Goal: Task Accomplishment & Management: Complete application form

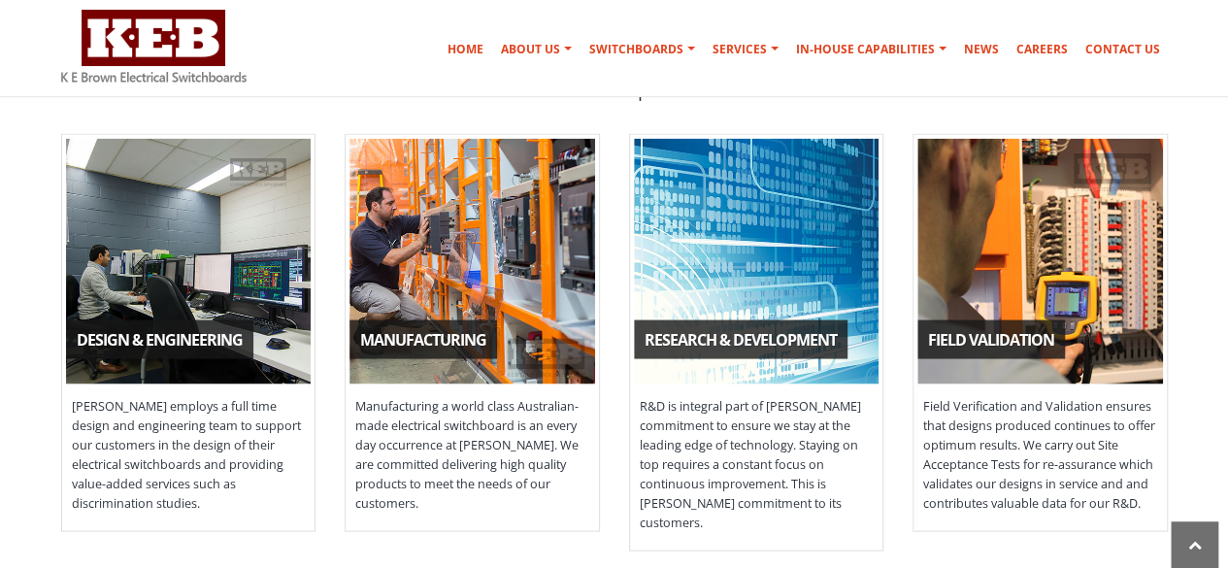
scroll to position [1796, 0]
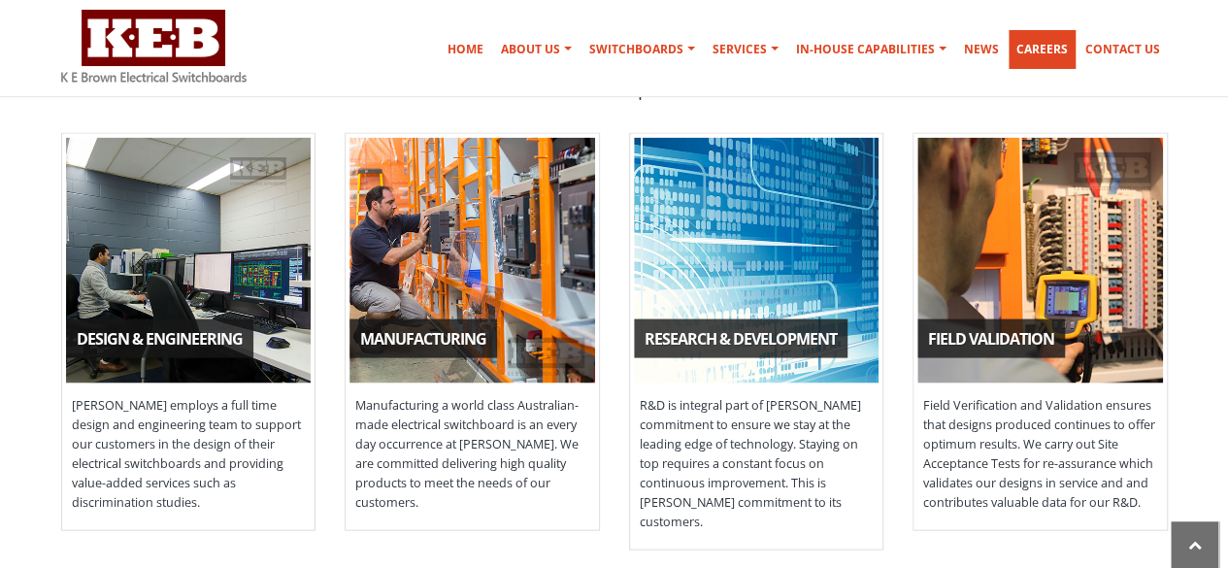
click at [1058, 51] on link "Careers" at bounding box center [1042, 49] width 67 height 39
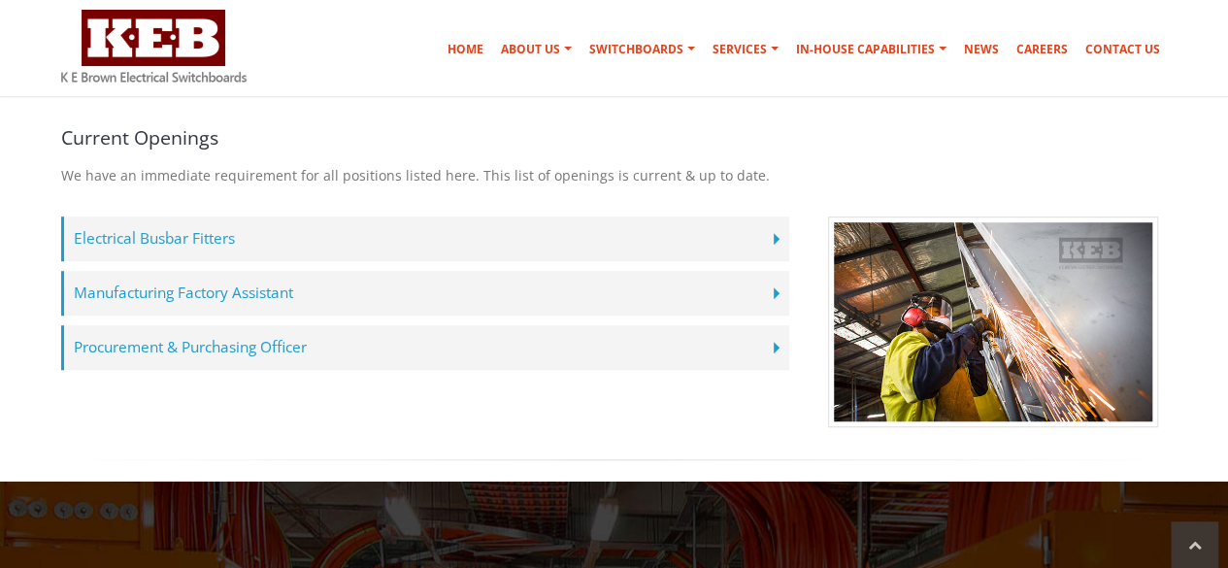
scroll to position [536, 0]
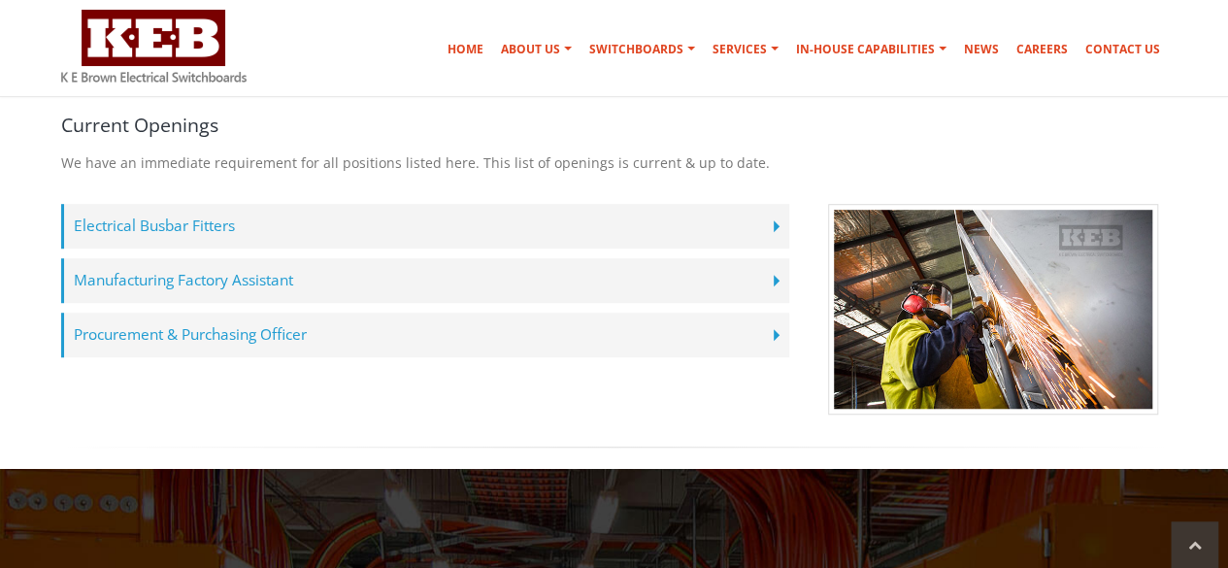
click at [375, 321] on label "Procurement & Purchasing Officer" at bounding box center [425, 335] width 728 height 45
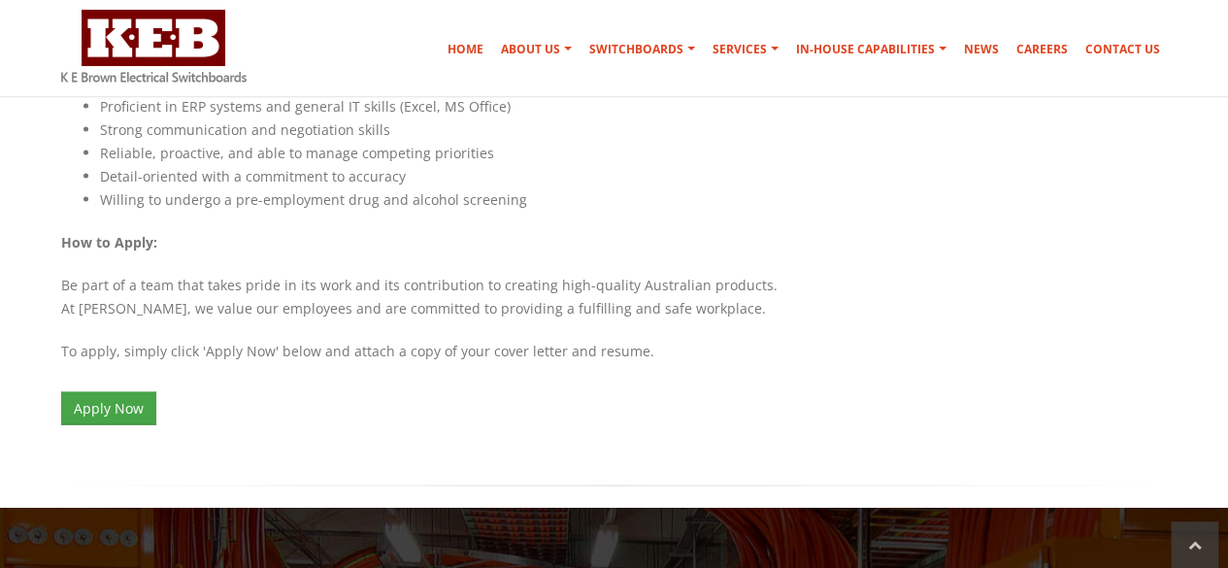
scroll to position [1875, 0]
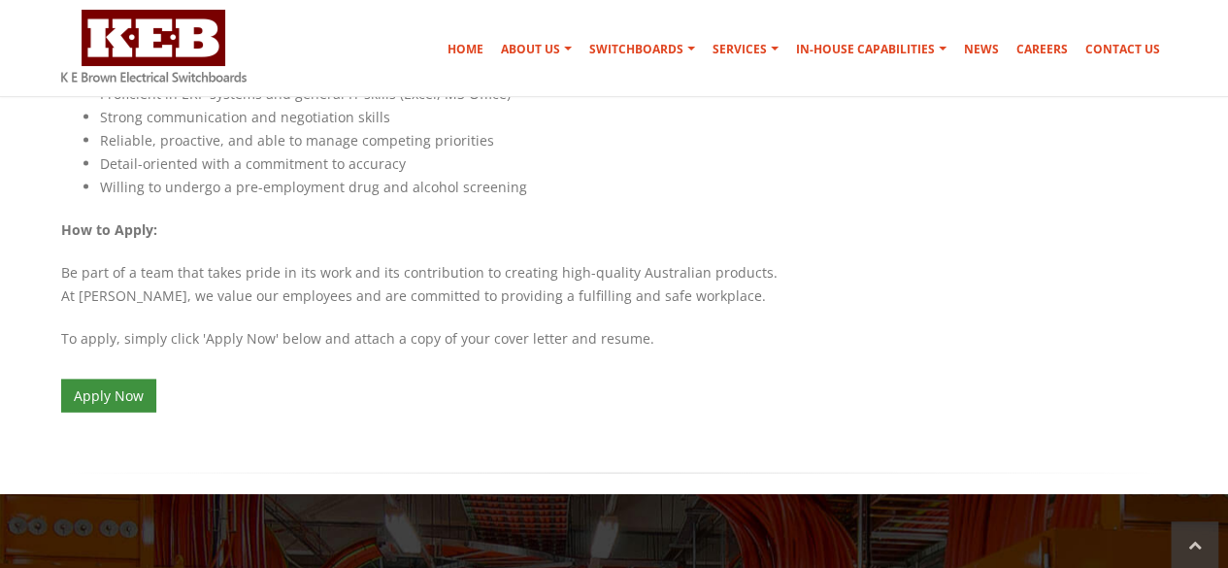
click at [134, 380] on link "Apply Now" at bounding box center [108, 396] width 95 height 33
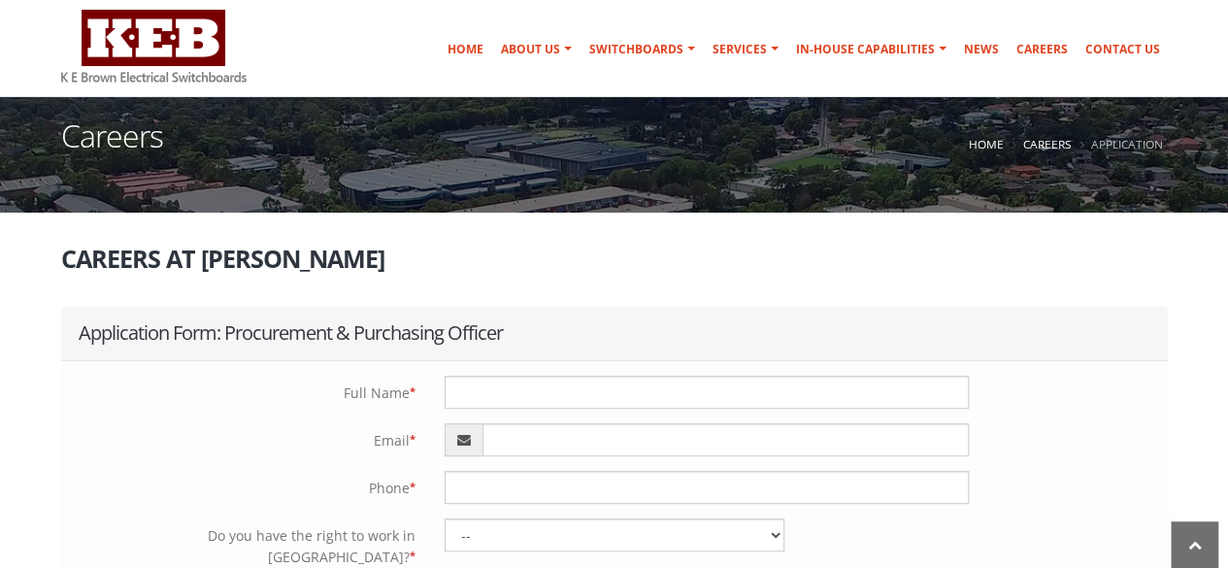
scroll to position [204, 0]
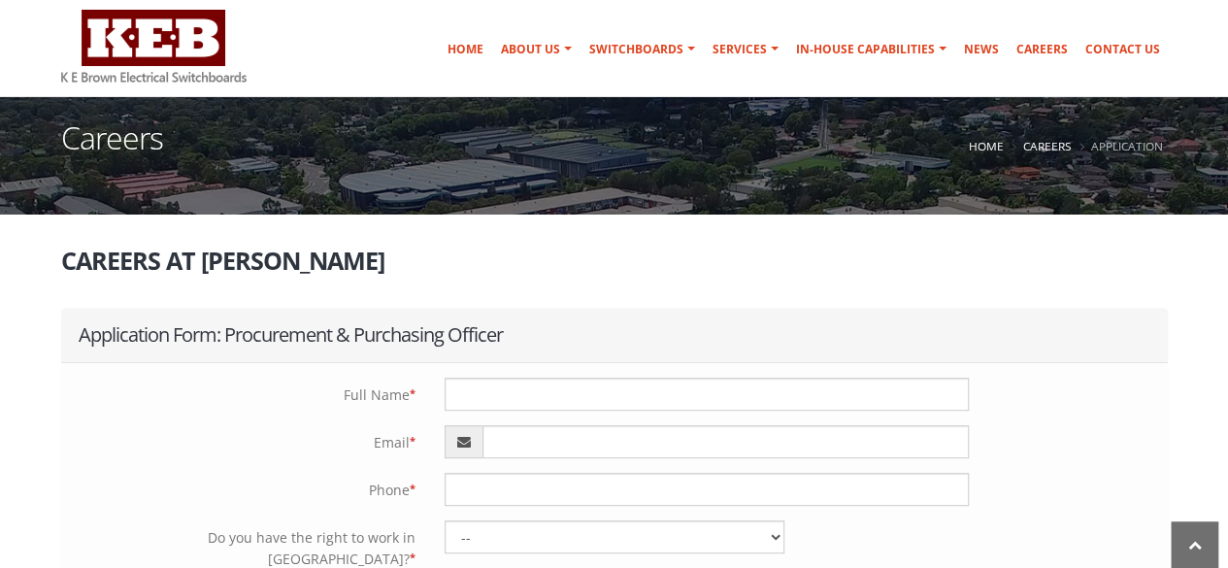
click at [340, 482] on label "Phone *" at bounding box center [245, 487] width 369 height 29
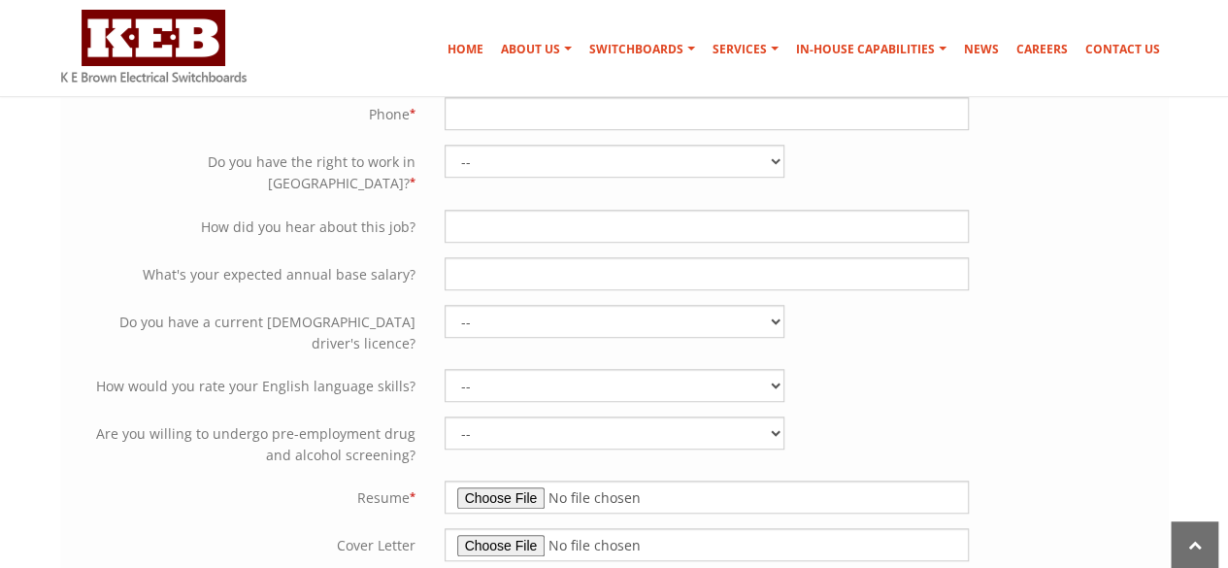
scroll to position [581, 0]
click at [89, 304] on label "Do you have a current Australian driver's licence?" at bounding box center [245, 329] width 369 height 50
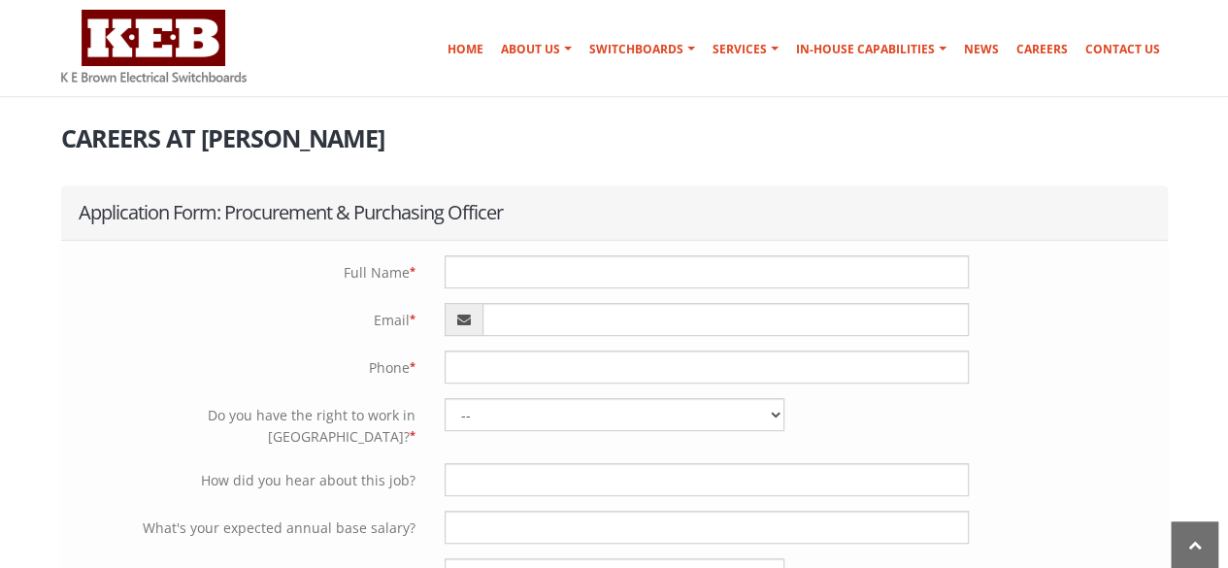
scroll to position [311, 0]
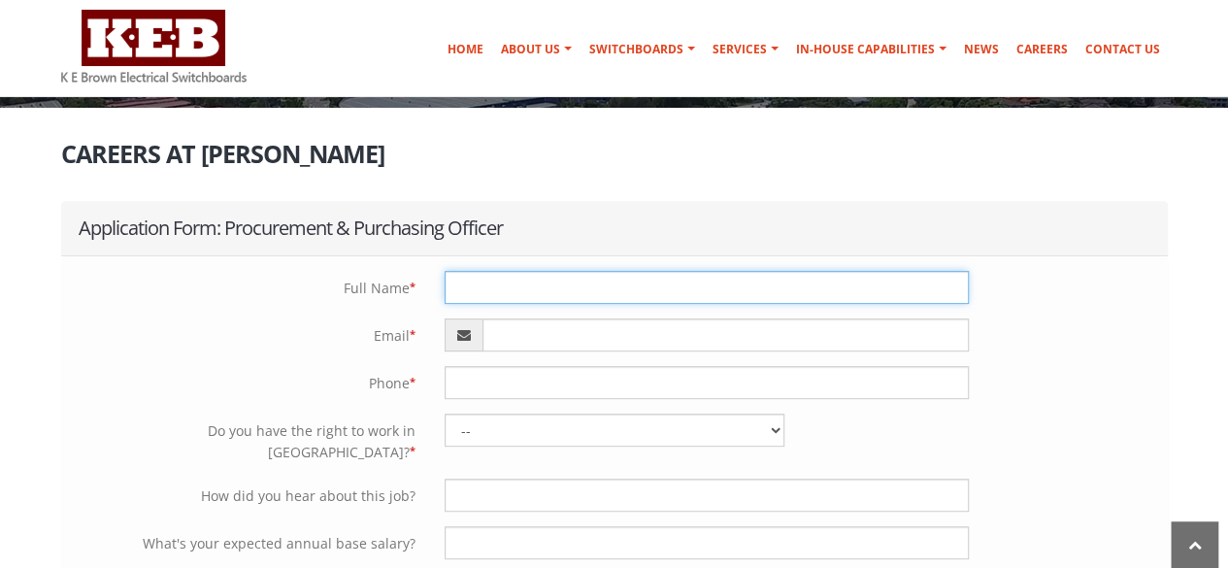
click at [544, 286] on input "text" at bounding box center [707, 287] width 524 height 33
type input "Bastian Luis Concha Jaque"
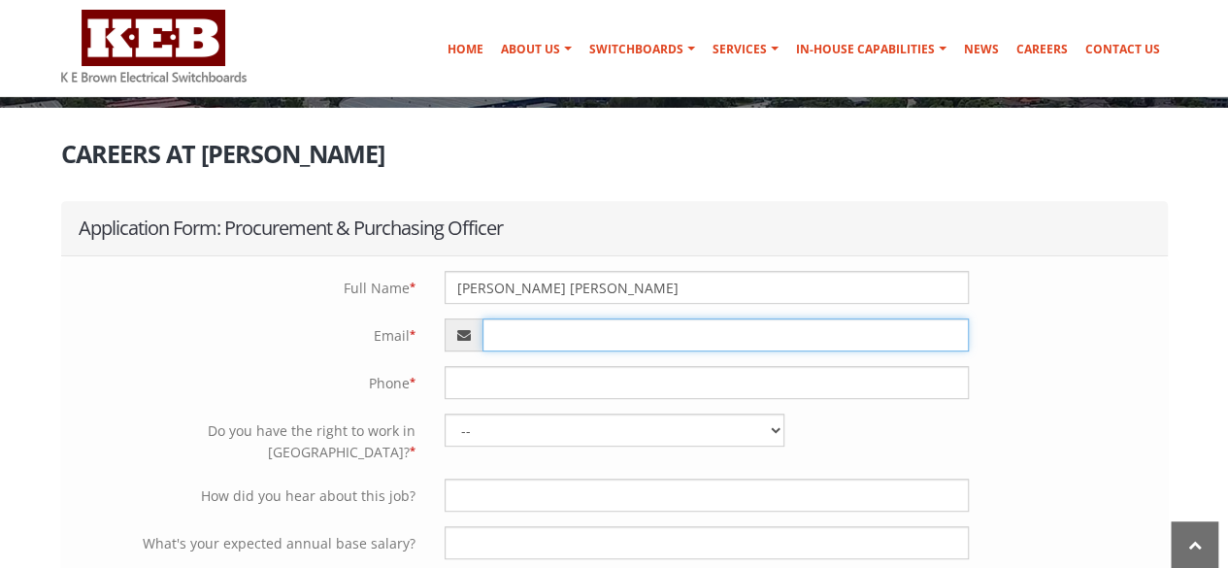
type input "[EMAIL_ADDRESS][DOMAIN_NAME]"
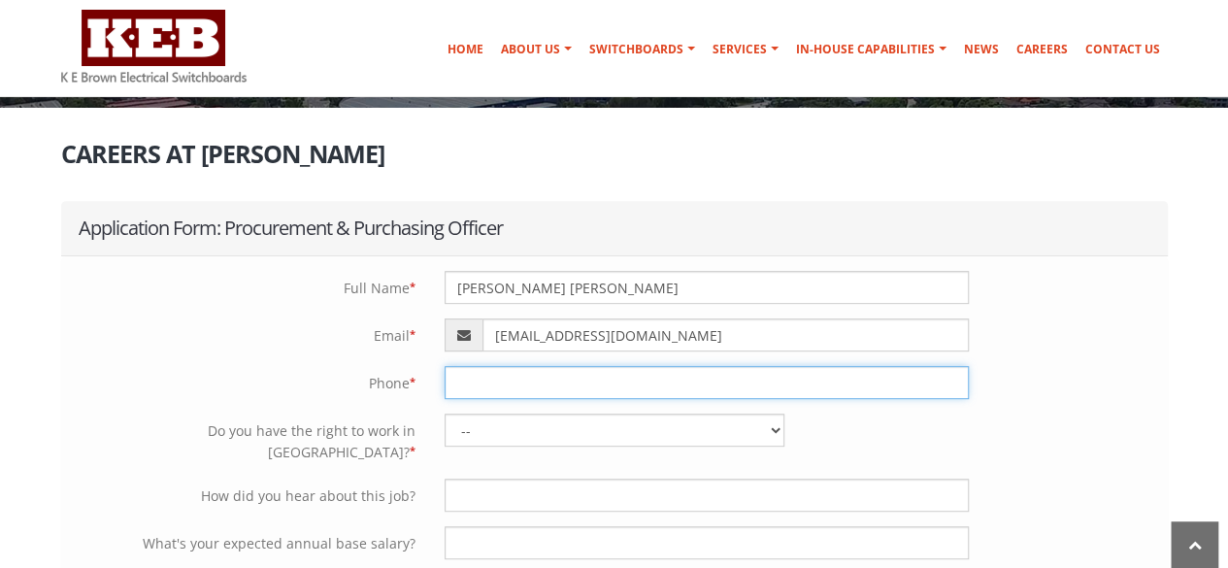
type input "0413440998"
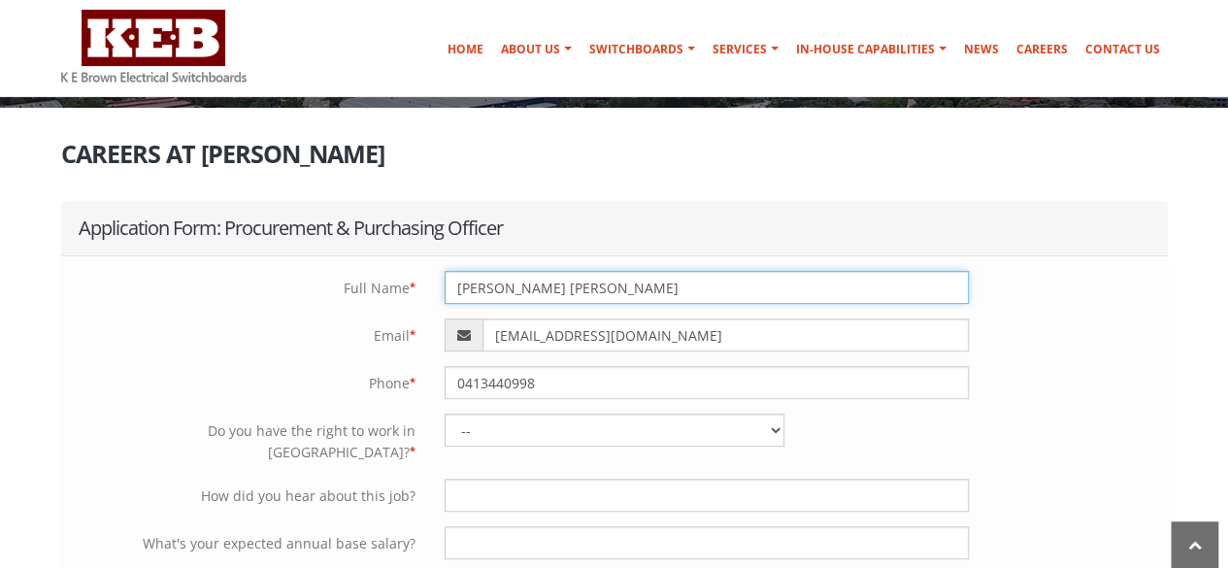
click at [538, 286] on input "Bastian Luis Concha Jaque" at bounding box center [707, 287] width 524 height 33
type input "[PERSON_NAME] [PERSON_NAME]"
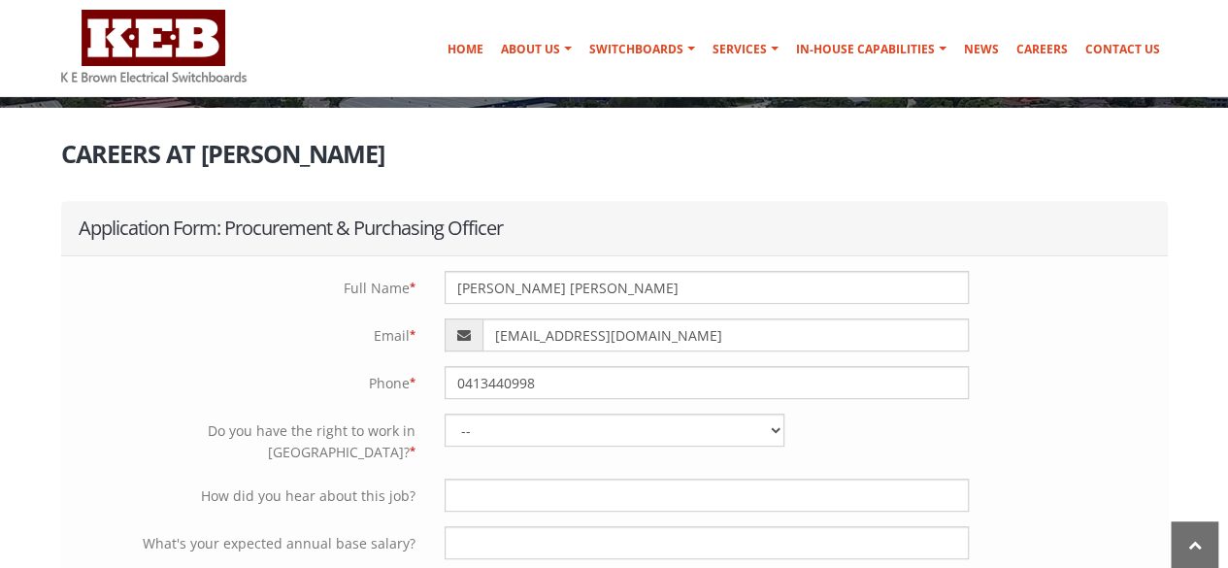
click at [307, 390] on label "Phone *" at bounding box center [245, 380] width 369 height 29
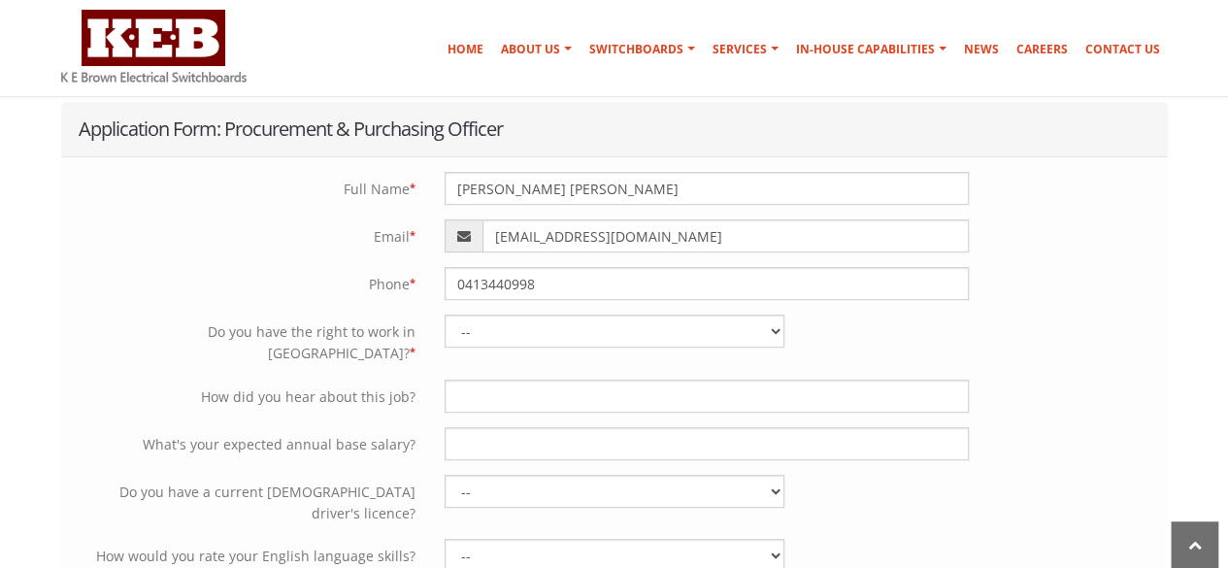
scroll to position [415, 0]
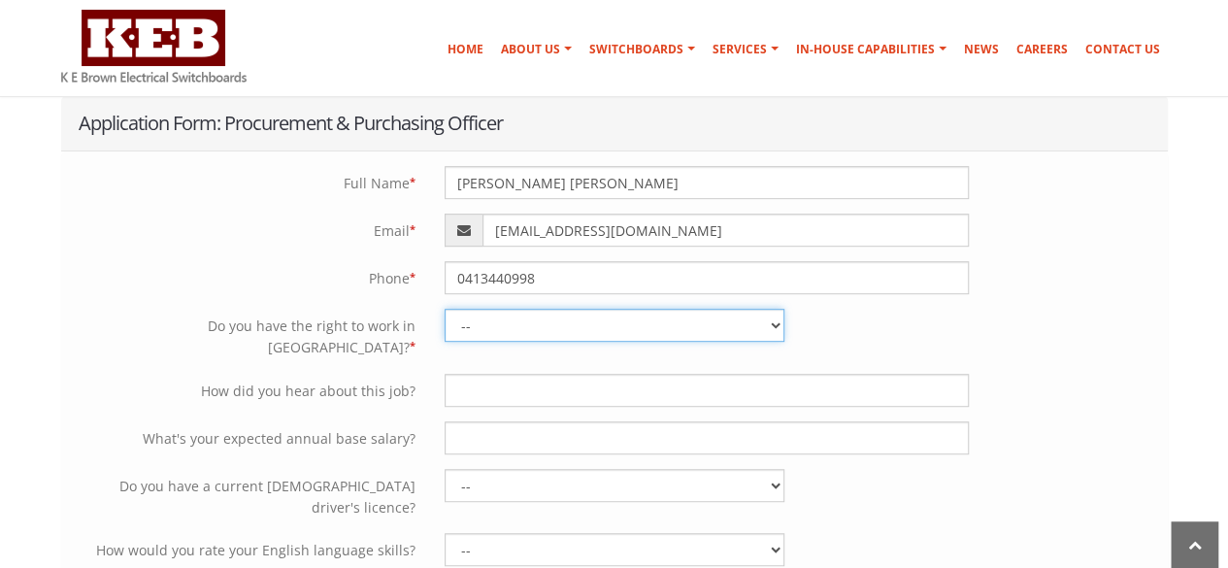
click at [684, 324] on select "-- Yes - Permanently with no restrictions Yes - Temporarily with no restriction…" at bounding box center [615, 325] width 340 height 33
select select "Yes - Permanently with no restrictions"
click at [445, 309] on select "-- Yes - Permanently with no restrictions Yes - Temporarily with no restriction…" at bounding box center [615, 325] width 340 height 33
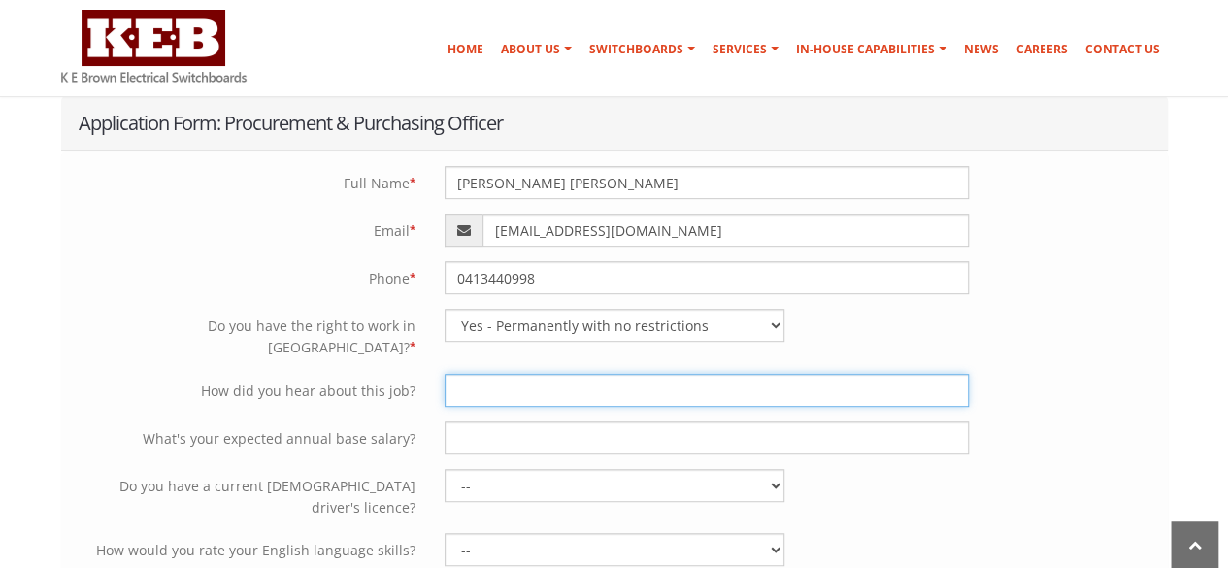
click at [566, 384] on input "text" at bounding box center [707, 390] width 524 height 33
type input "Seek"
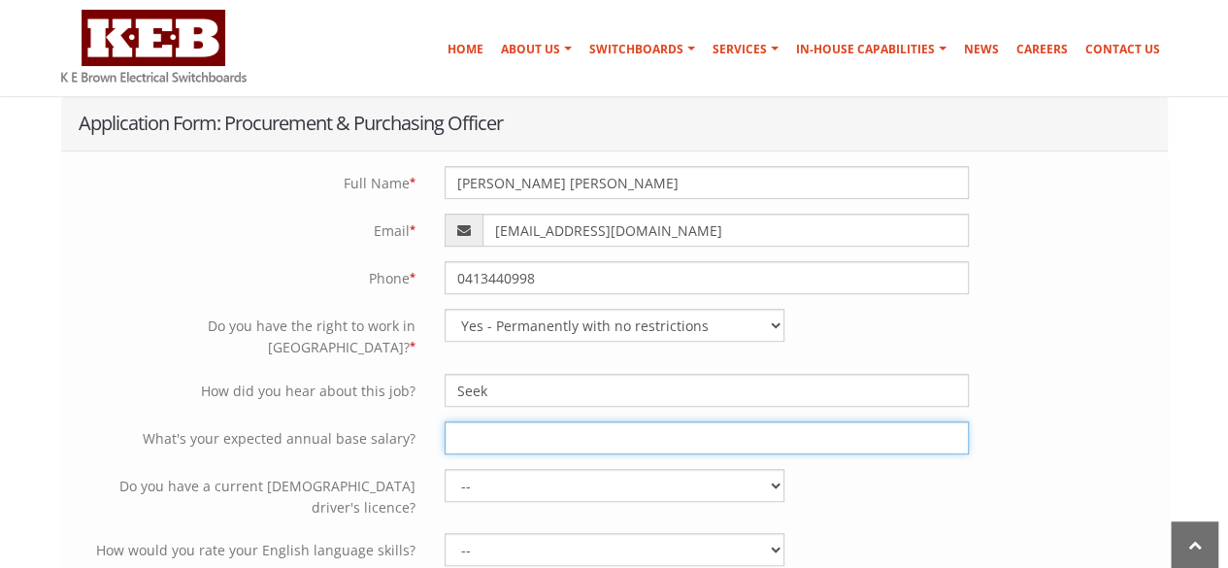
click at [515, 422] on input "text" at bounding box center [707, 437] width 524 height 33
type input "90000"
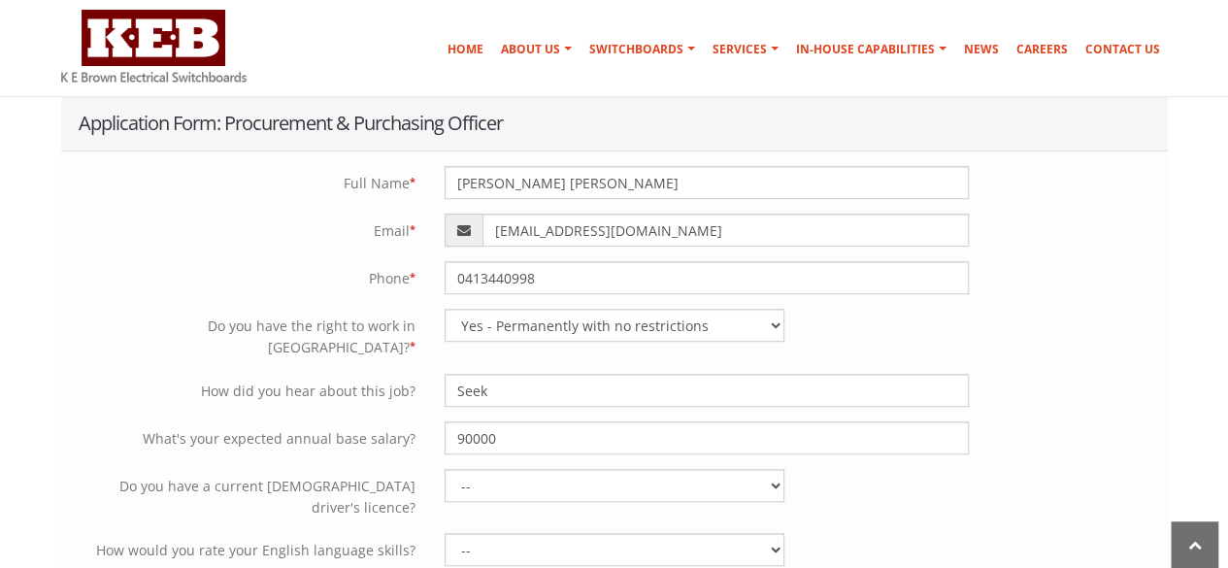
click at [379, 479] on div "Do you have a current Australian driver's licence? -- Yes No" at bounding box center [614, 494] width 1107 height 50
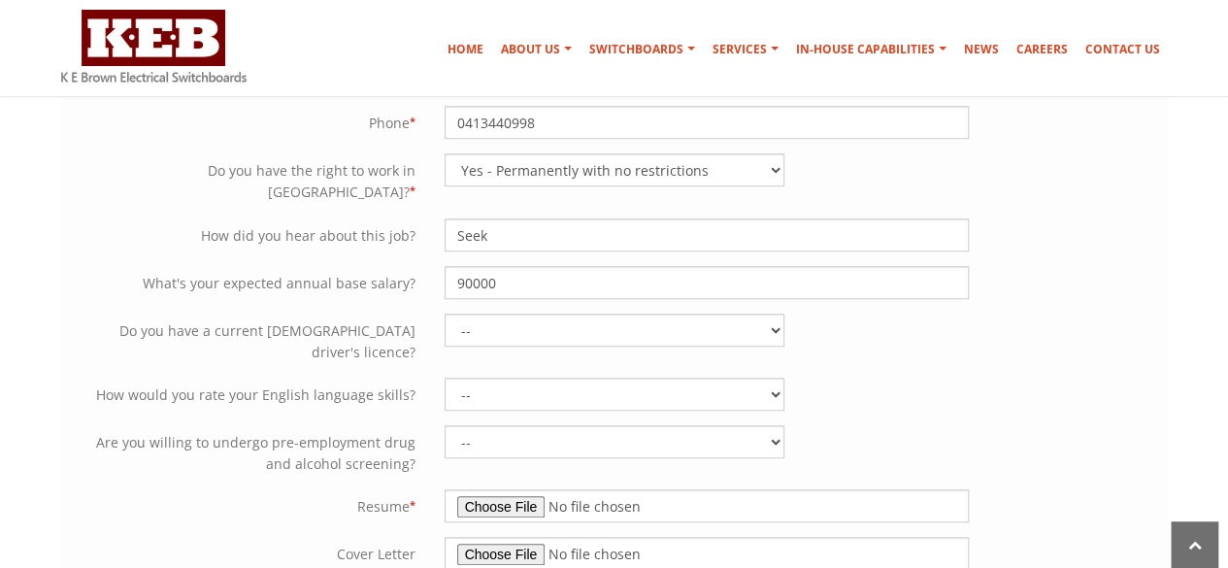
scroll to position [573, 0]
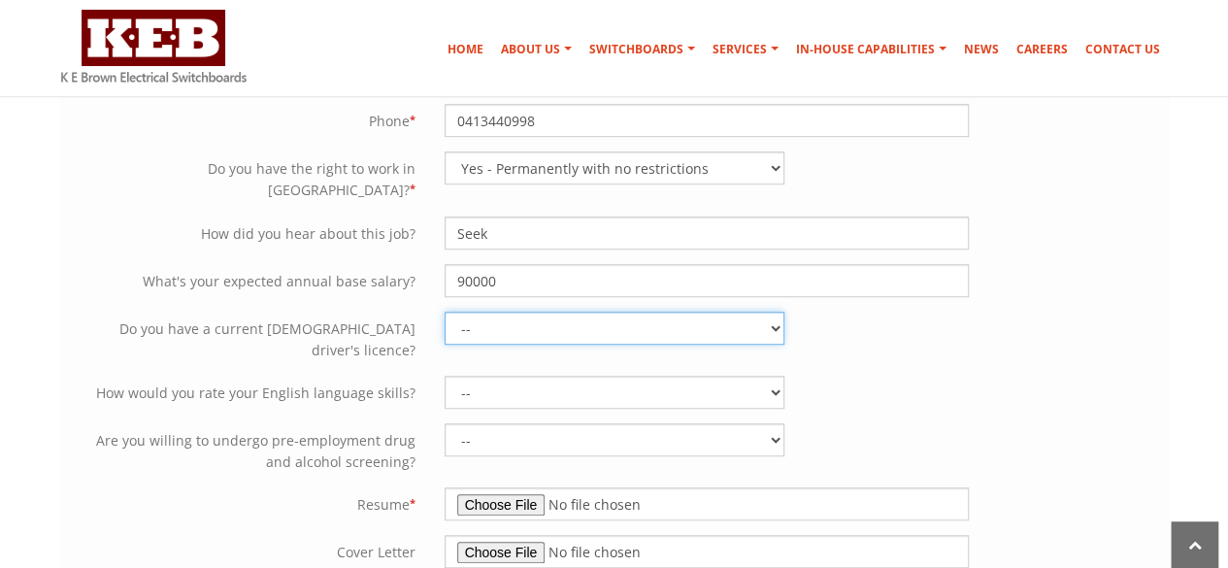
click at [565, 312] on select "-- Yes No" at bounding box center [615, 328] width 340 height 33
select select "Yes"
click at [445, 312] on select "-- Yes No" at bounding box center [615, 328] width 340 height 33
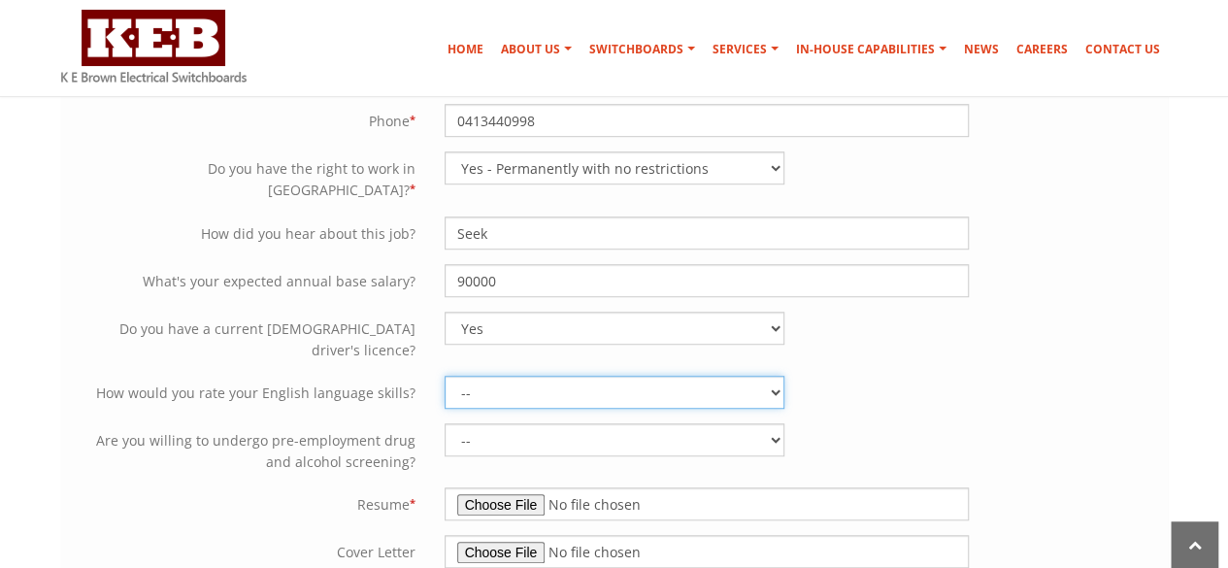
click at [590, 376] on select "-- Limited proficiency Professional working proficiency Native proficiency" at bounding box center [615, 392] width 340 height 33
select select "Professional working proficiency"
click at [445, 376] on select "-- Limited proficiency Professional working proficiency Native proficiency" at bounding box center [615, 392] width 340 height 33
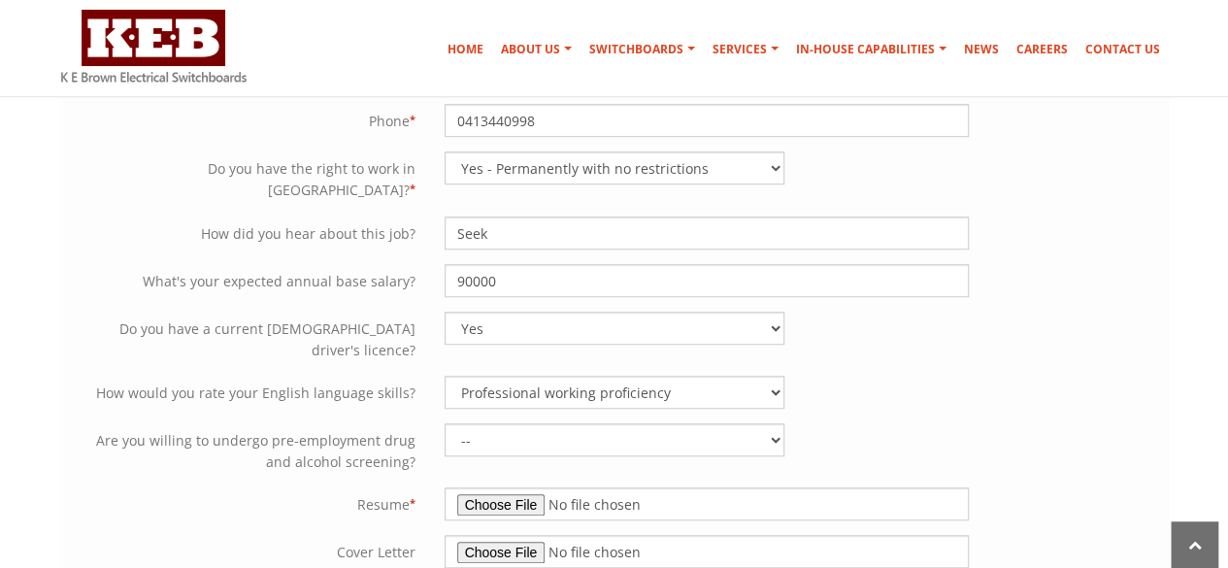
click at [402, 423] on label "Are you willing to undergo pre-employment drug and alcohol screening?" at bounding box center [245, 448] width 369 height 50
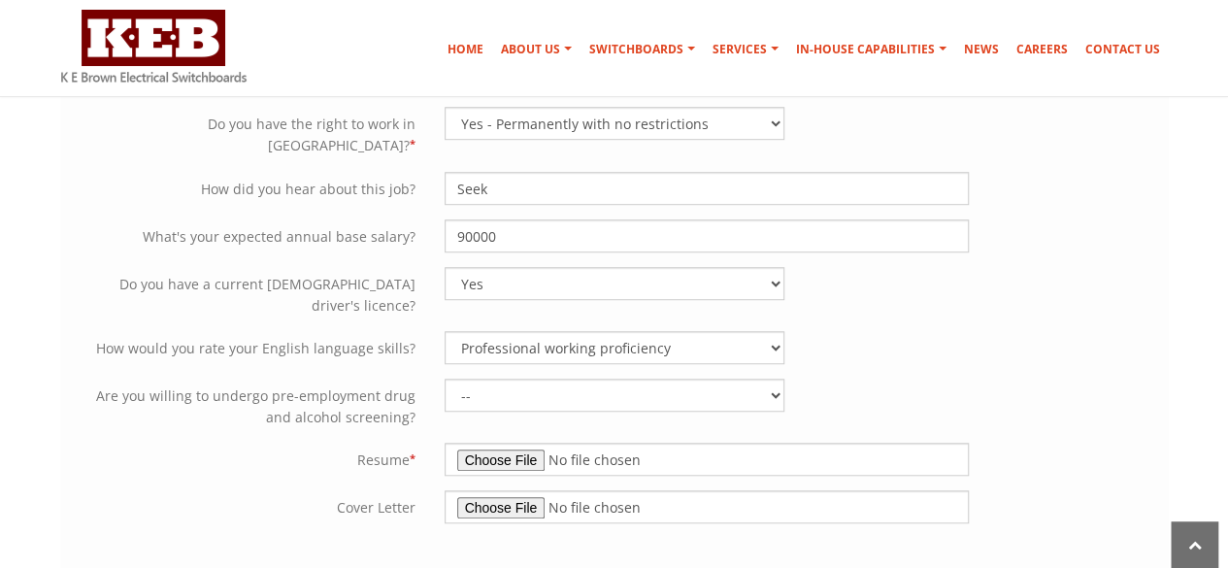
scroll to position [632, 0]
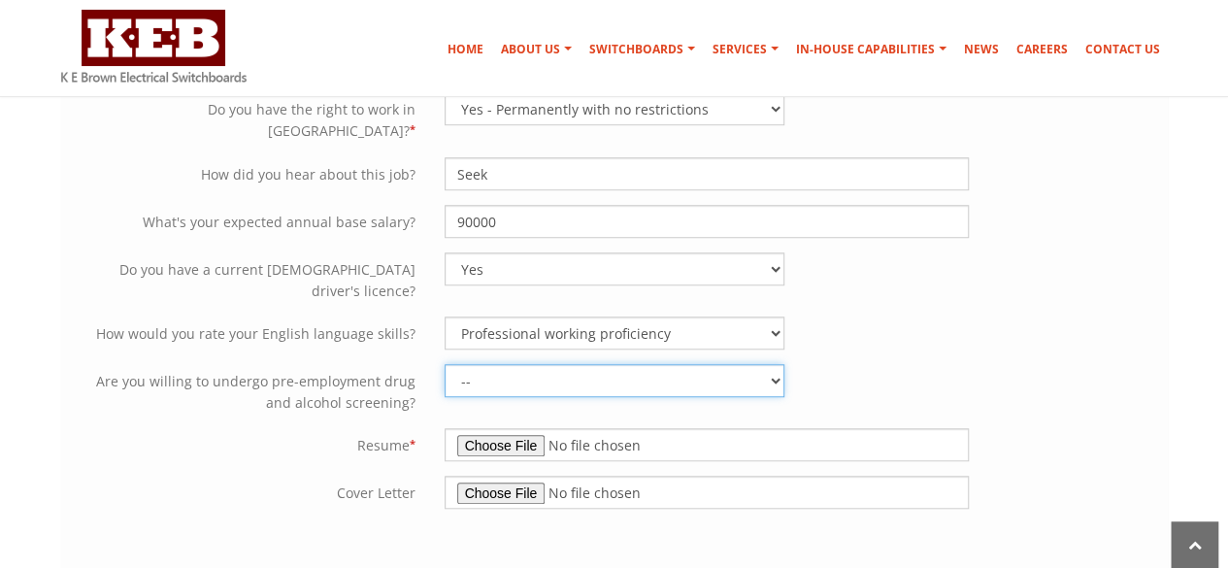
click at [619, 364] on select "-- Yes No" at bounding box center [615, 380] width 340 height 33
select select "Yes"
click at [445, 364] on select "-- Yes No" at bounding box center [615, 380] width 340 height 33
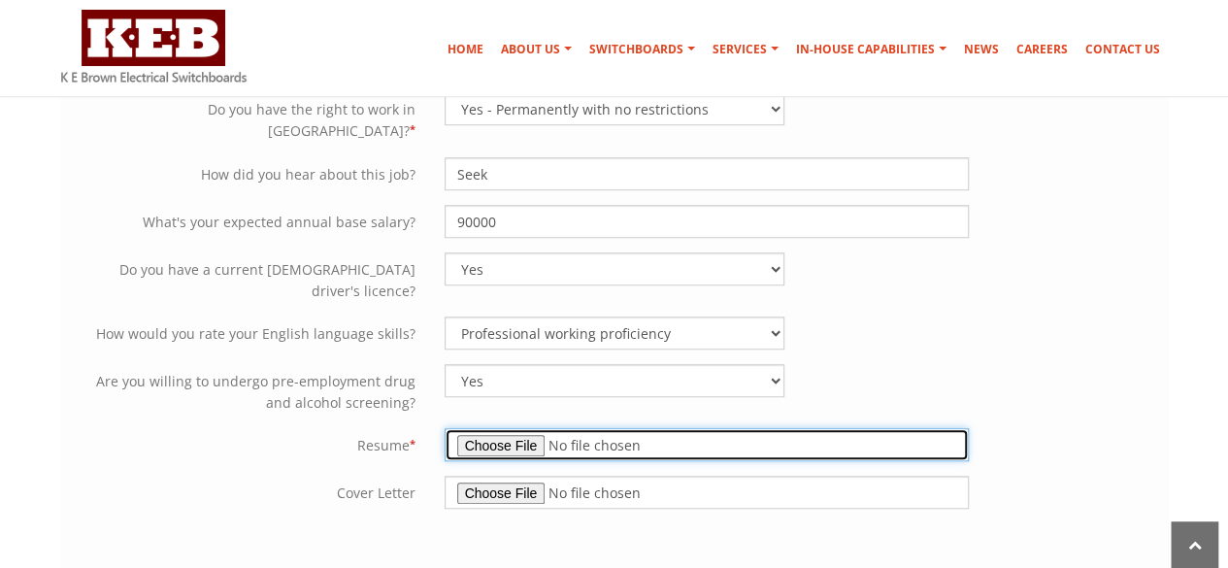
click at [512, 428] on input "file" at bounding box center [707, 444] width 524 height 33
type input "C:\fakepath\Bastian Concha Jaque CV_Aug25.pdf"
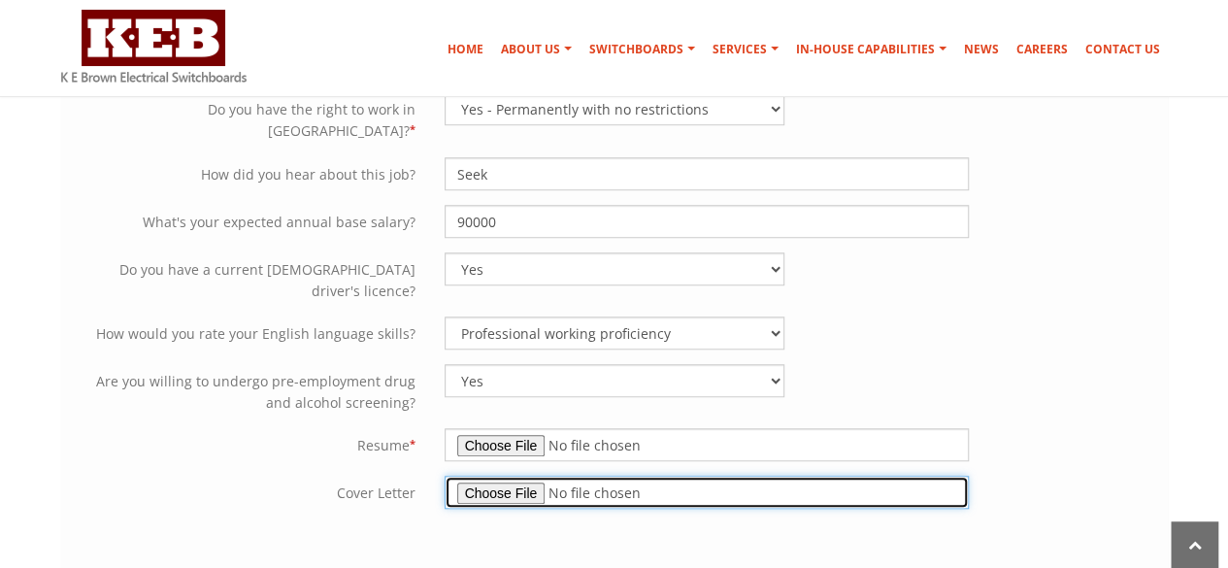
click at [505, 476] on input "file" at bounding box center [707, 492] width 524 height 33
type input "C:\fakepath\Bastian Concha Jaque_Cover Letter_KEB.docx"
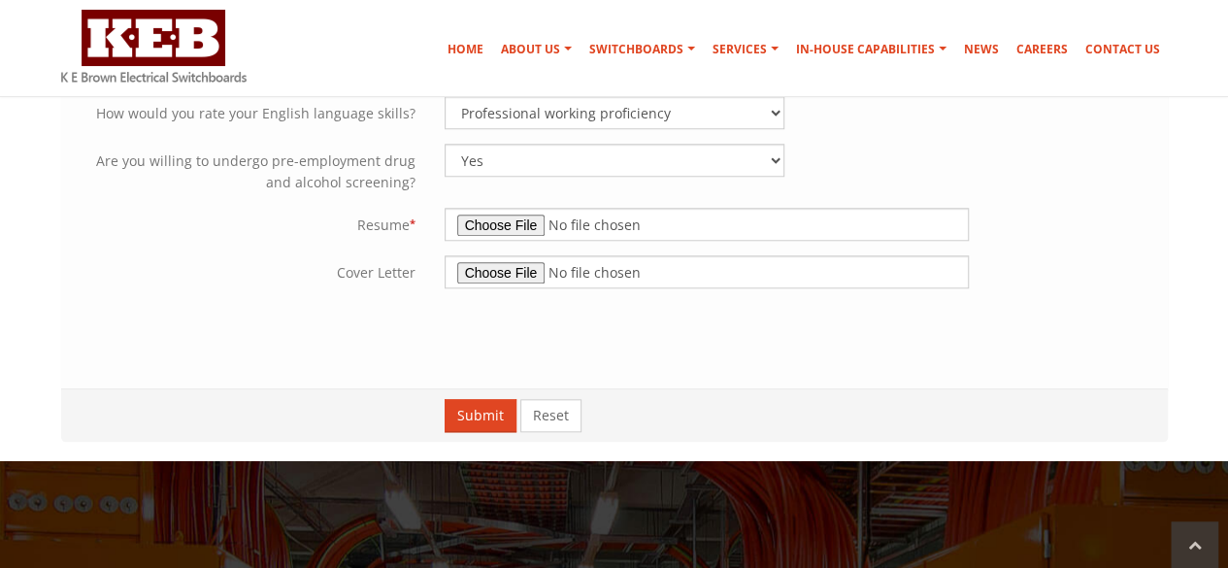
scroll to position [863, 0]
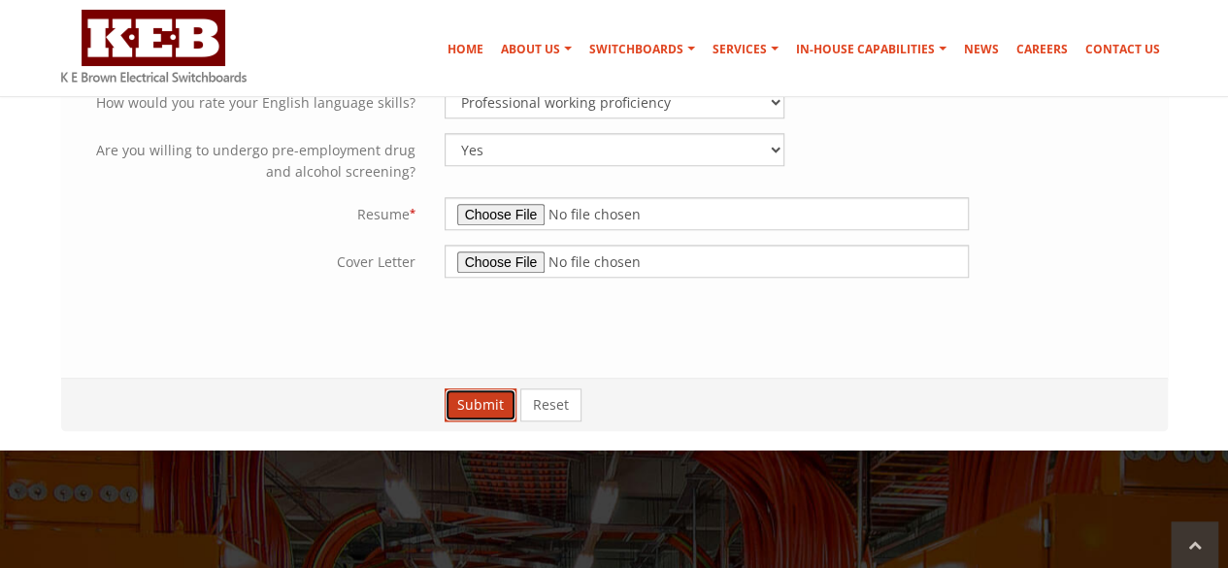
click at [491, 388] on button "Submit" at bounding box center [481, 404] width 72 height 33
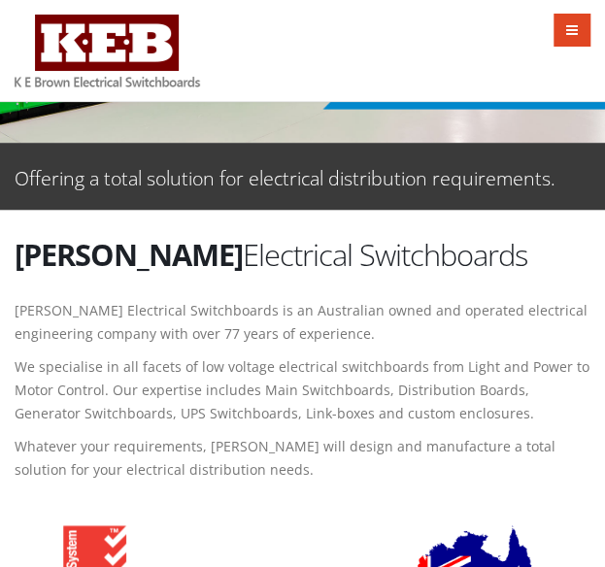
scroll to position [321, 0]
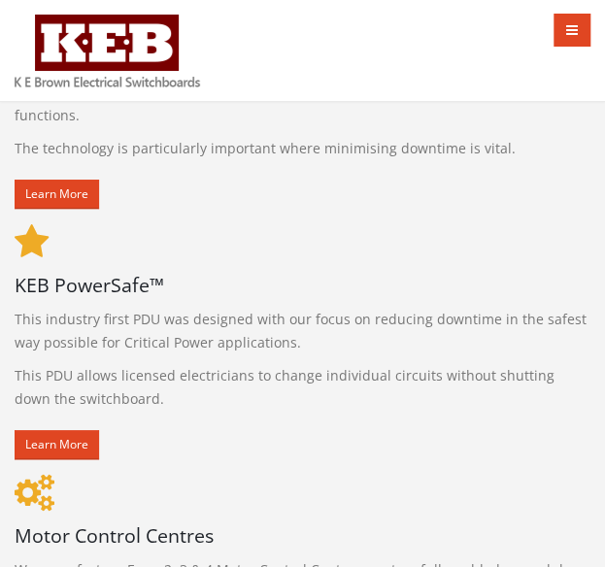
click at [354, 430] on p "Learn More" at bounding box center [303, 444] width 576 height 29
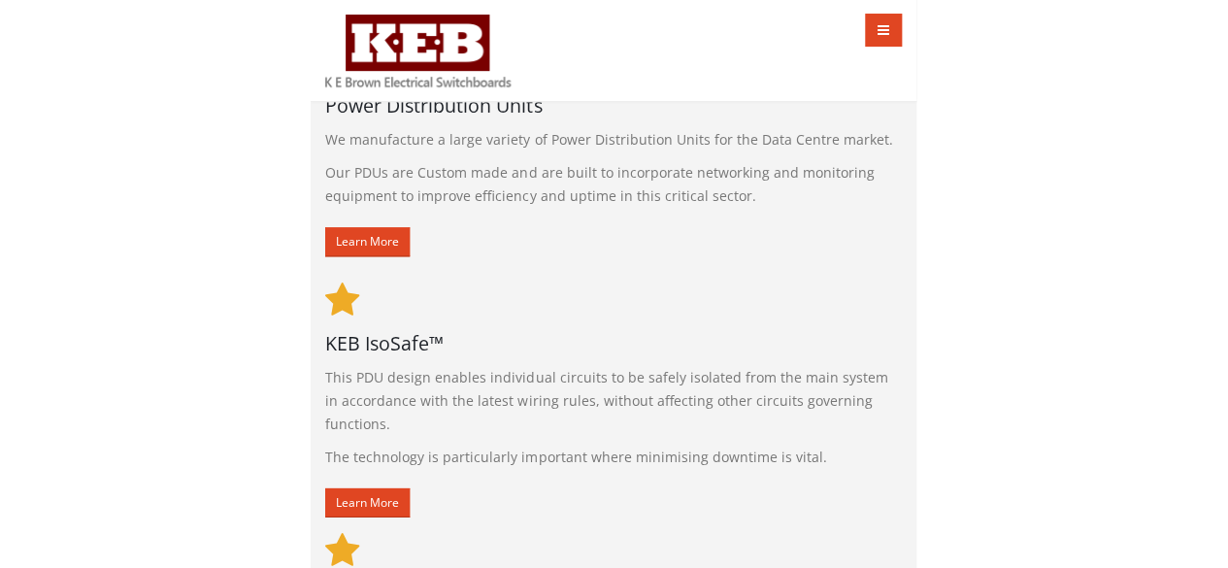
scroll to position [1905, 0]
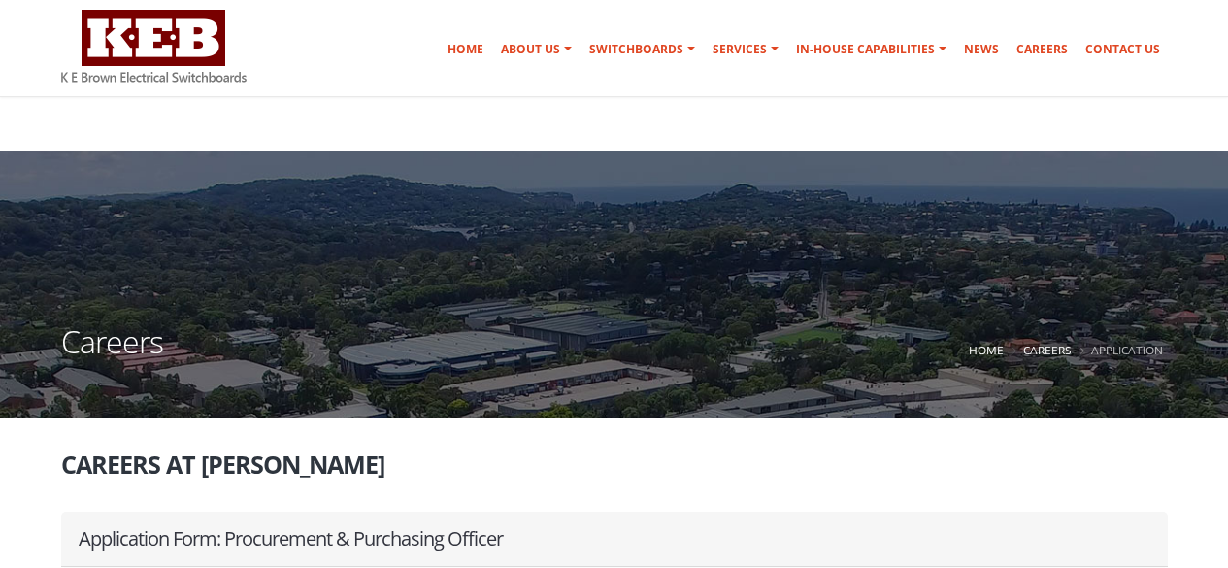
select select "Yes - Permanently with no restrictions"
select select "Yes"
select select "Professional working proficiency"
select select "Yes"
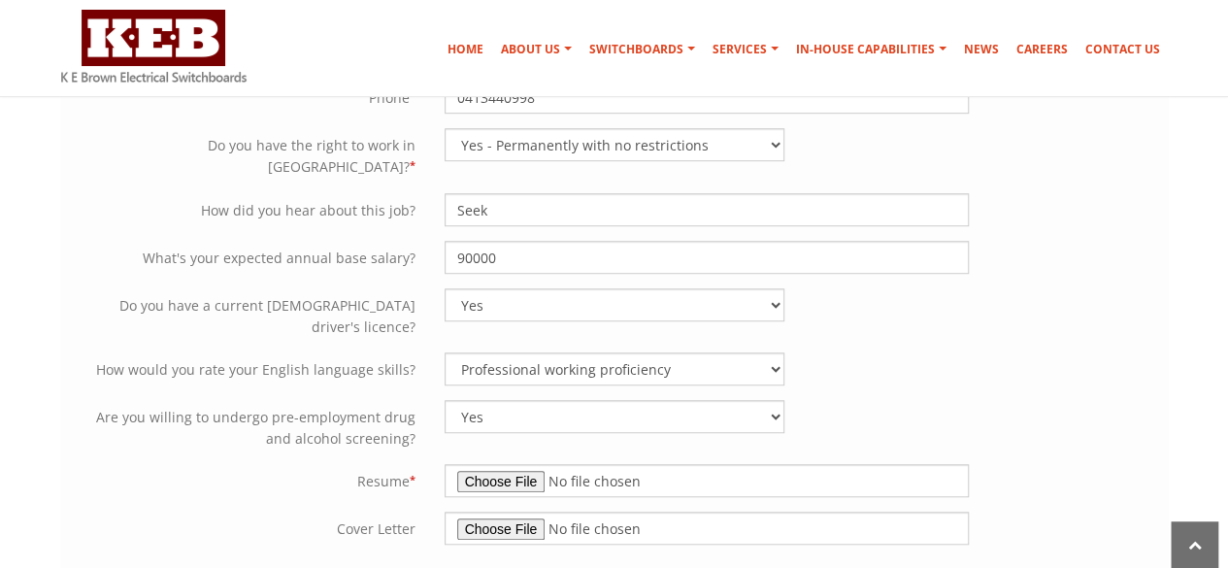
scroll to position [617, 0]
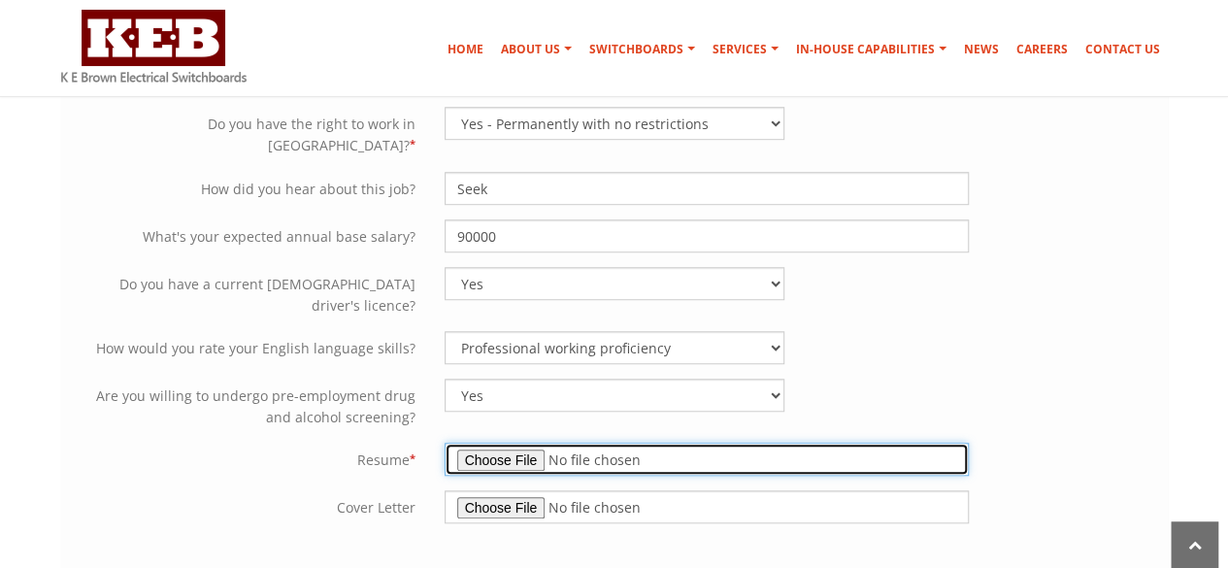
click at [505, 443] on input "file" at bounding box center [707, 459] width 524 height 33
type input "C:\fakepath\Bastian Concha Jaque CV_Aug25.pdf"
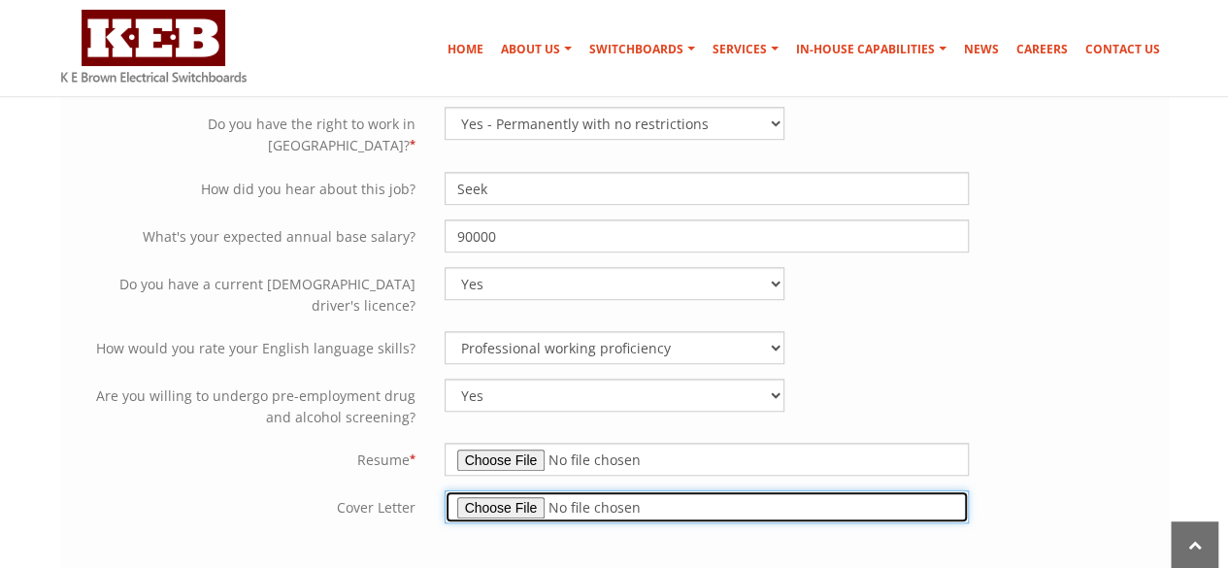
click at [526, 490] on input "file" at bounding box center [707, 506] width 524 height 33
type input "C:\fakepath\Bastian Concha Jaque_Cover Letter_KEB.docx"
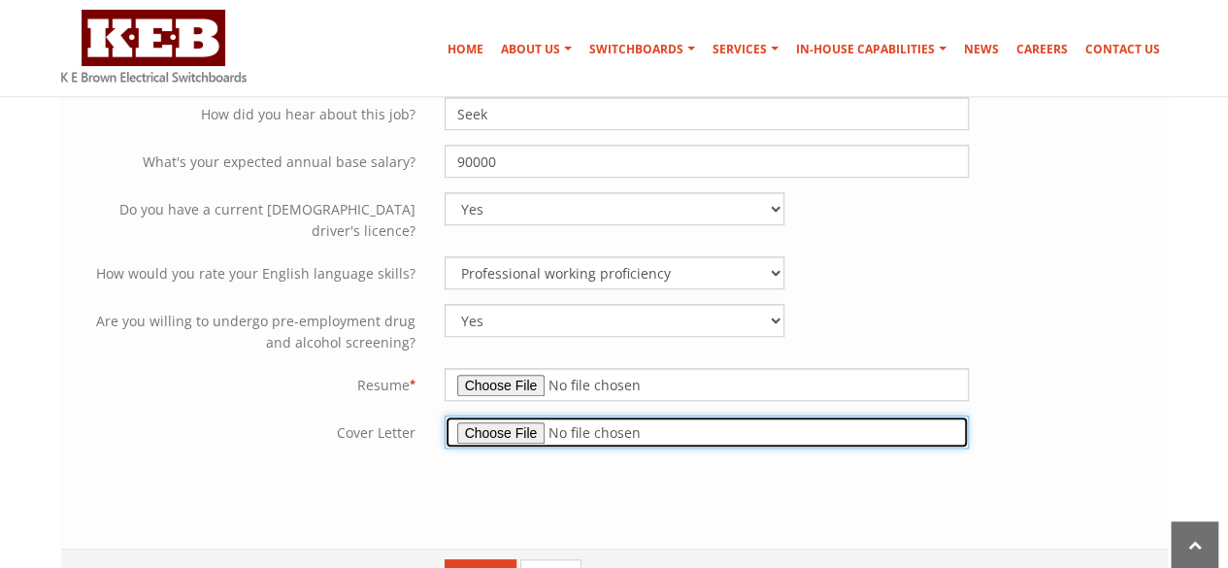
scroll to position [693, 0]
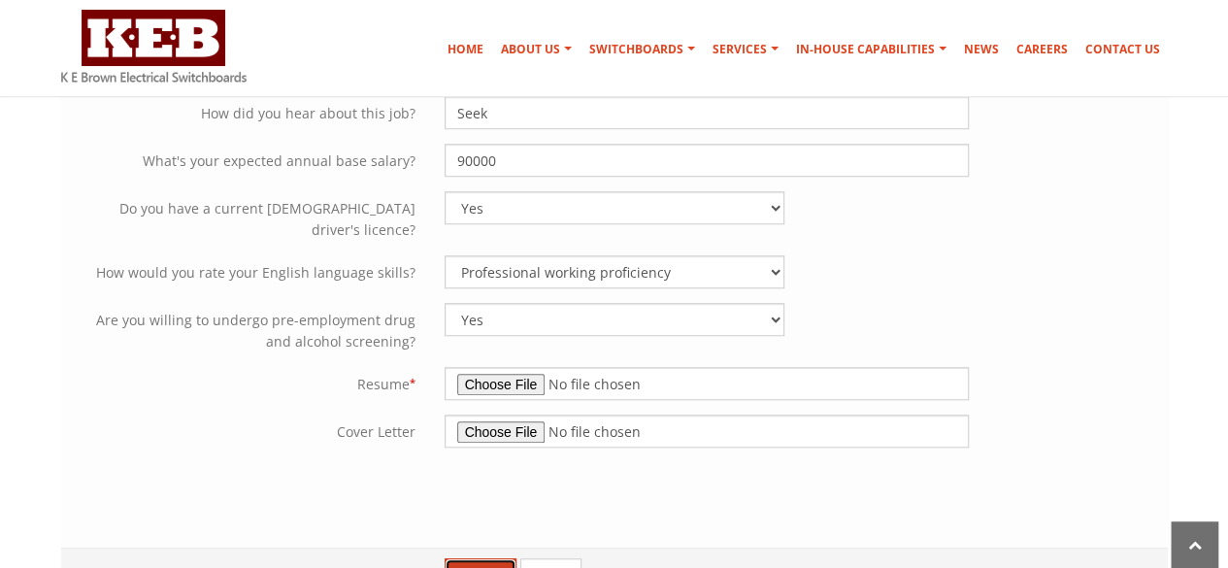
click at [470, 558] on button "Submit" at bounding box center [481, 574] width 72 height 33
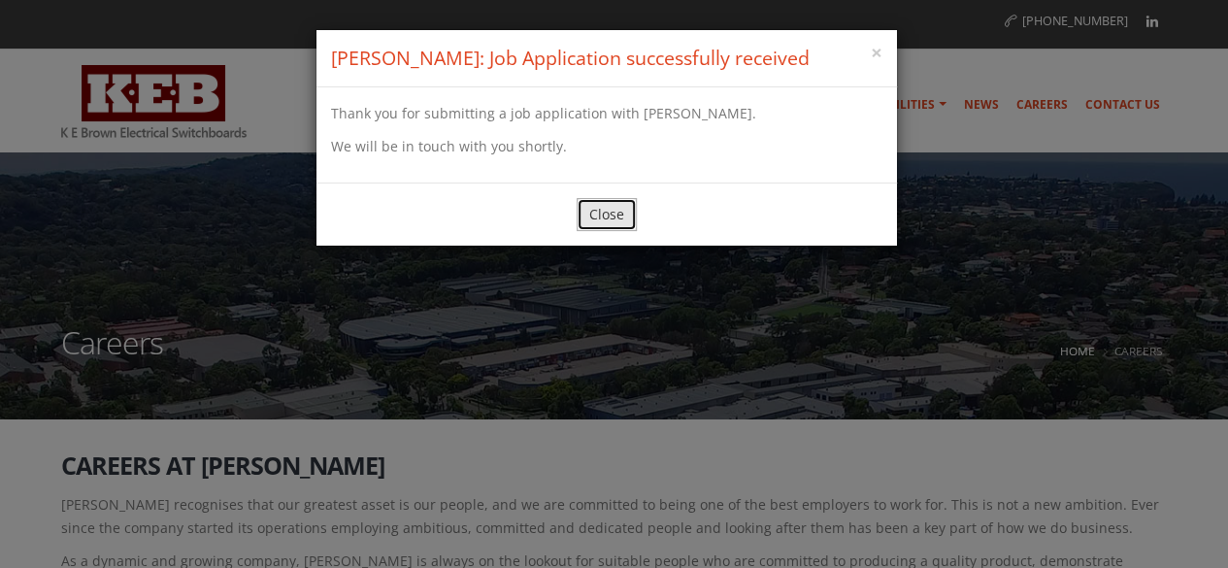
click at [604, 216] on button "Close" at bounding box center [607, 214] width 60 height 33
